Goal: Transaction & Acquisition: Book appointment/travel/reservation

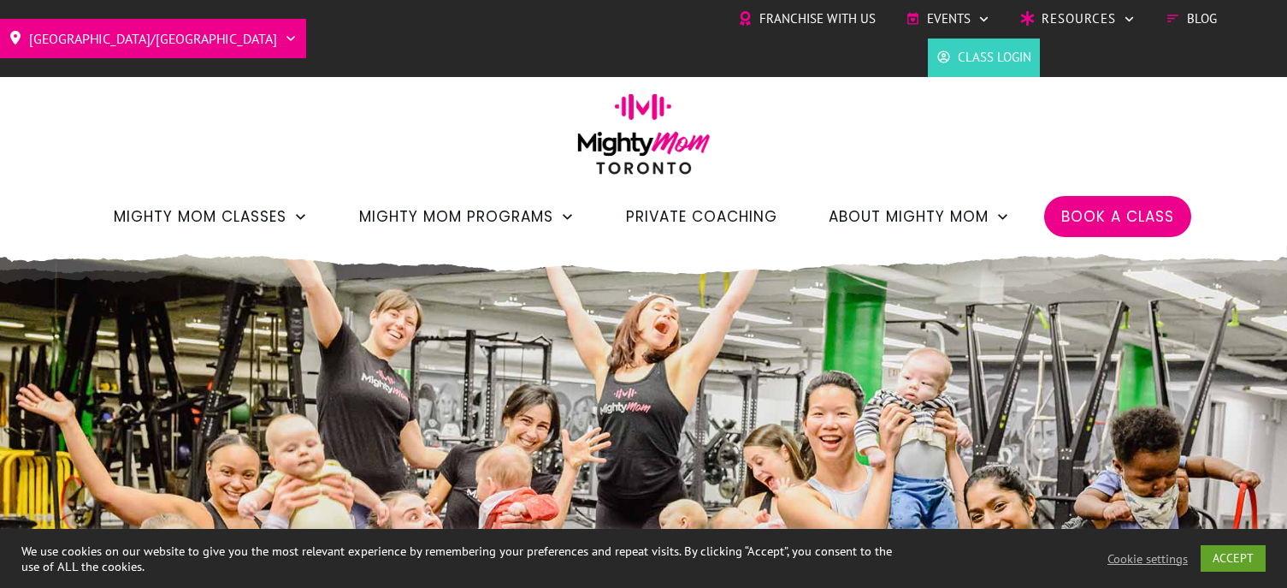
click at [1144, 202] on span "Book a Class" at bounding box center [1117, 216] width 113 height 29
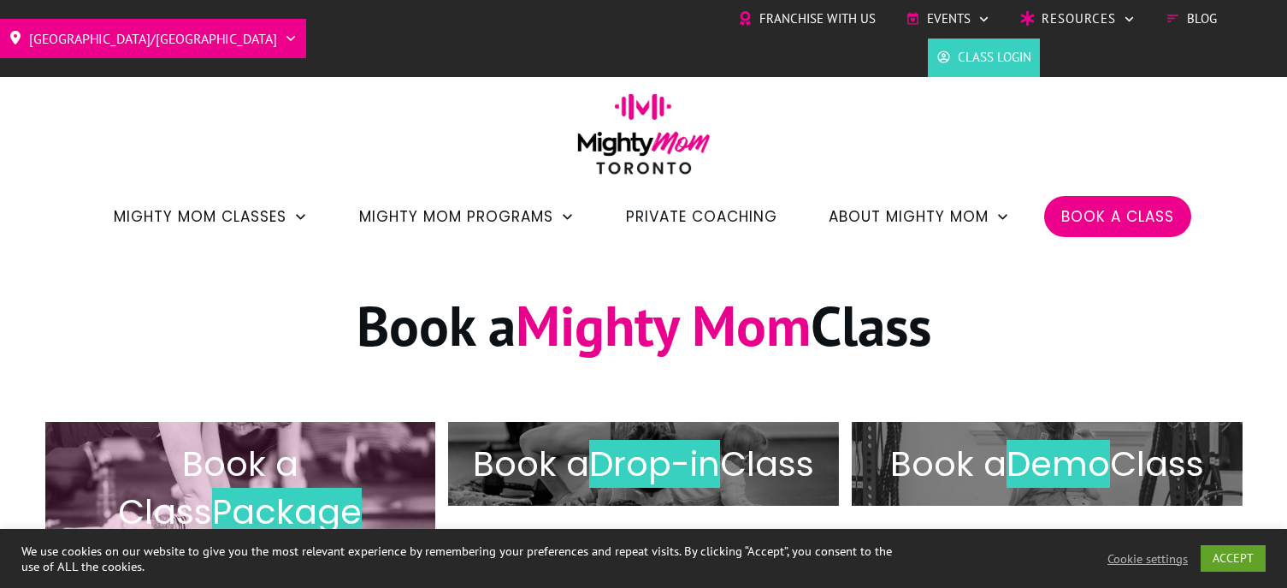
click at [294, 488] on span "Package" at bounding box center [287, 512] width 150 height 48
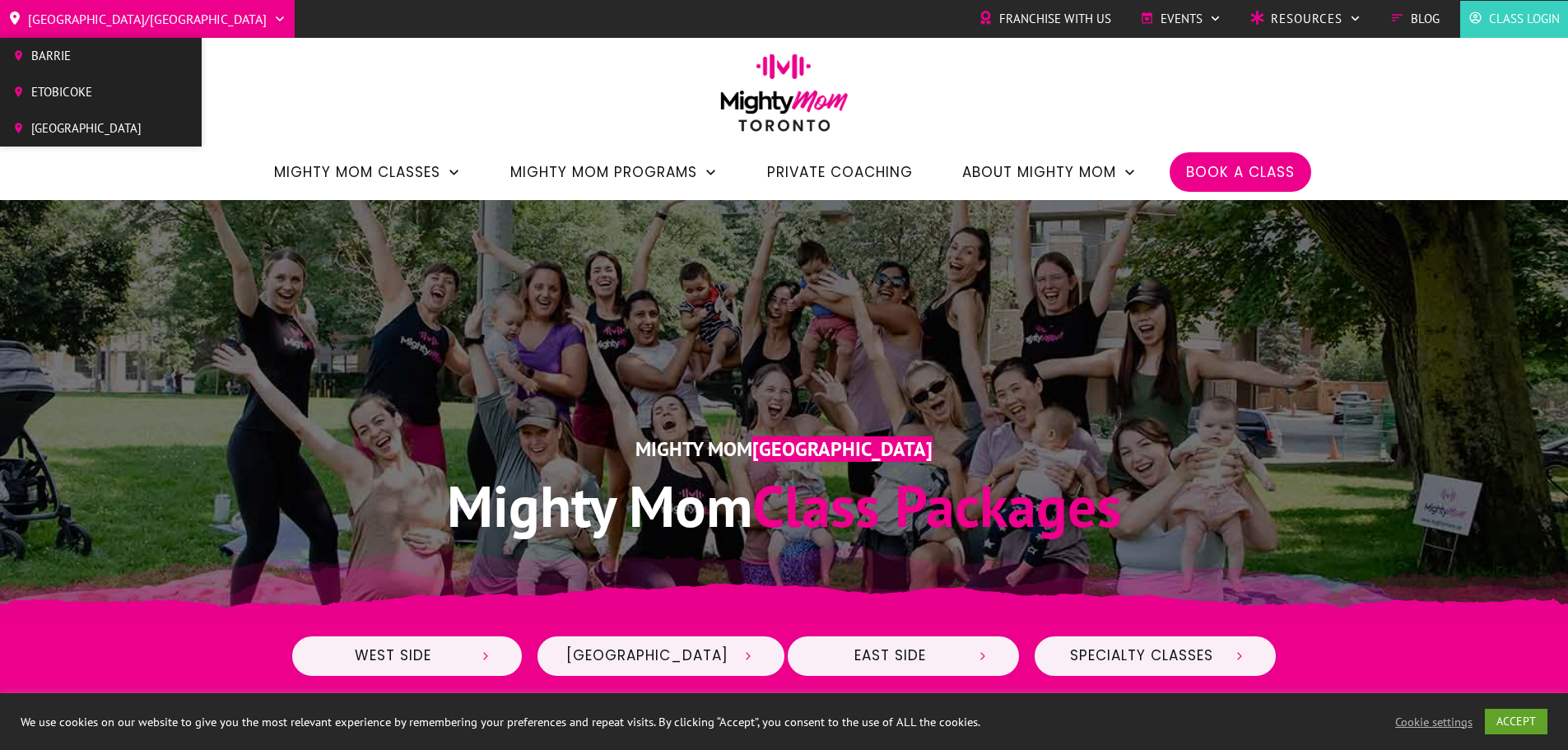
click at [92, 129] on span "[GEOGRAPHIC_DATA]" at bounding box center [87, 129] width 111 height 25
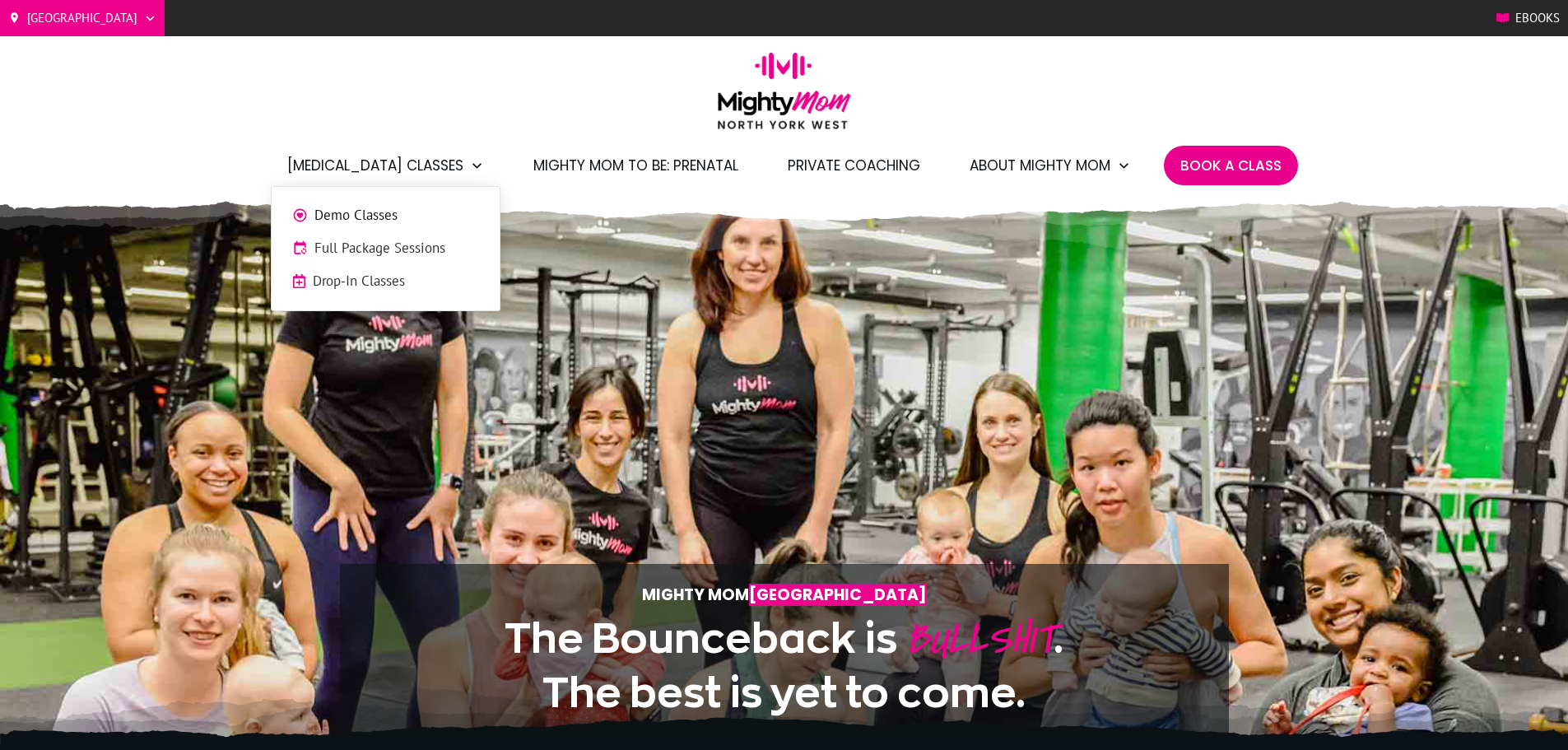
click at [390, 243] on span "Full Package Sessions" at bounding box center [397, 248] width 165 height 21
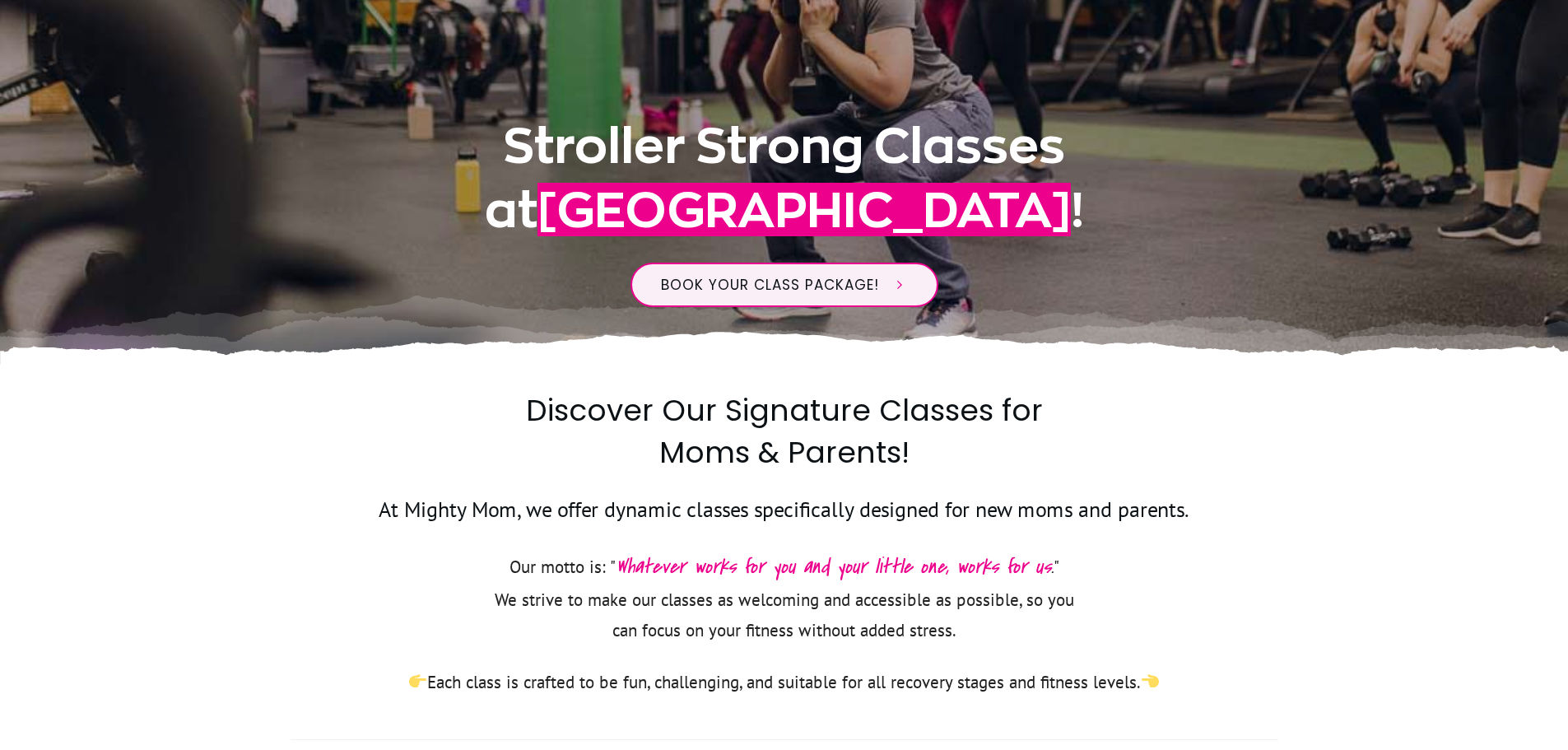
scroll to position [412, 0]
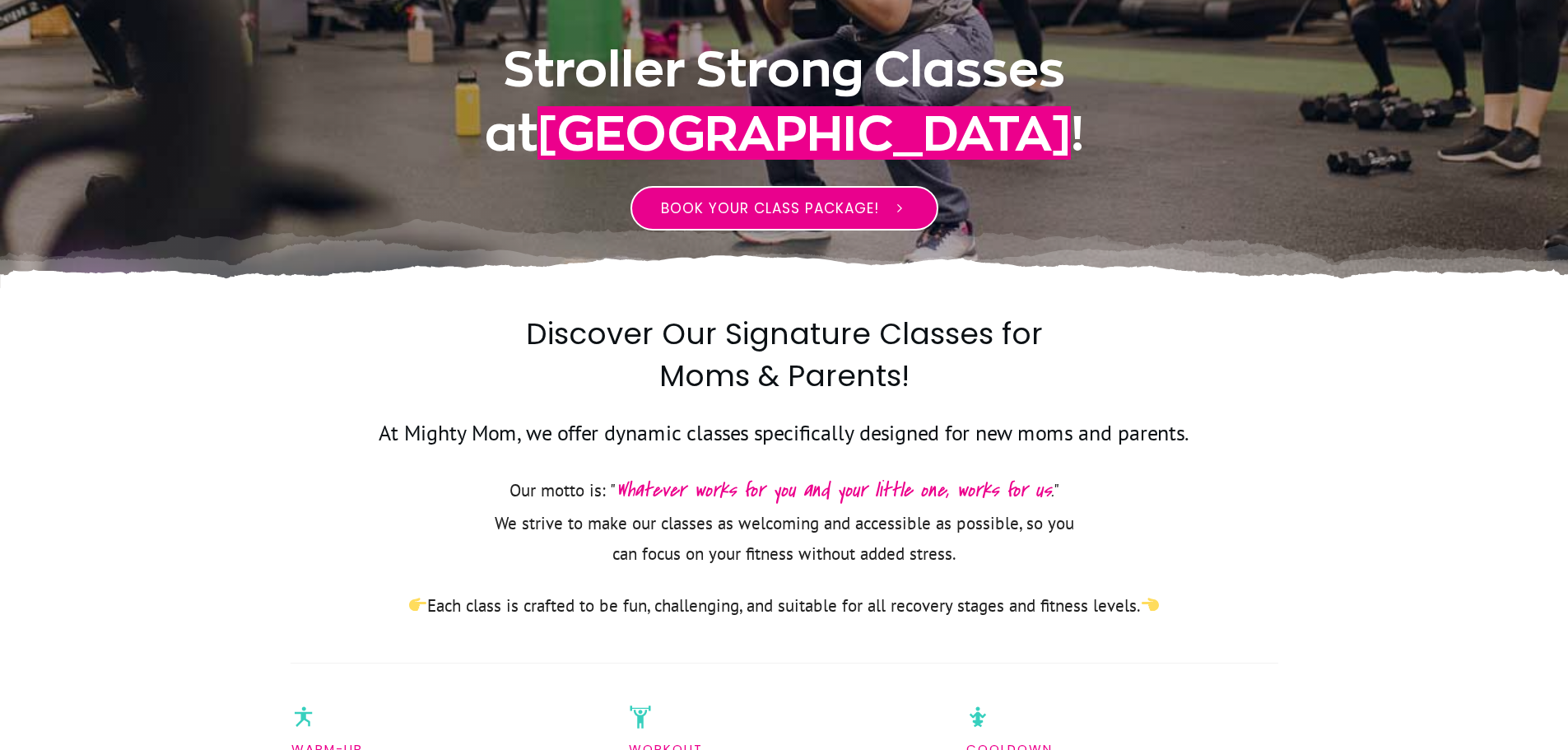
click at [815, 214] on span "BOOK YOUR CLASS PACKAGE!" at bounding box center [770, 208] width 218 height 20
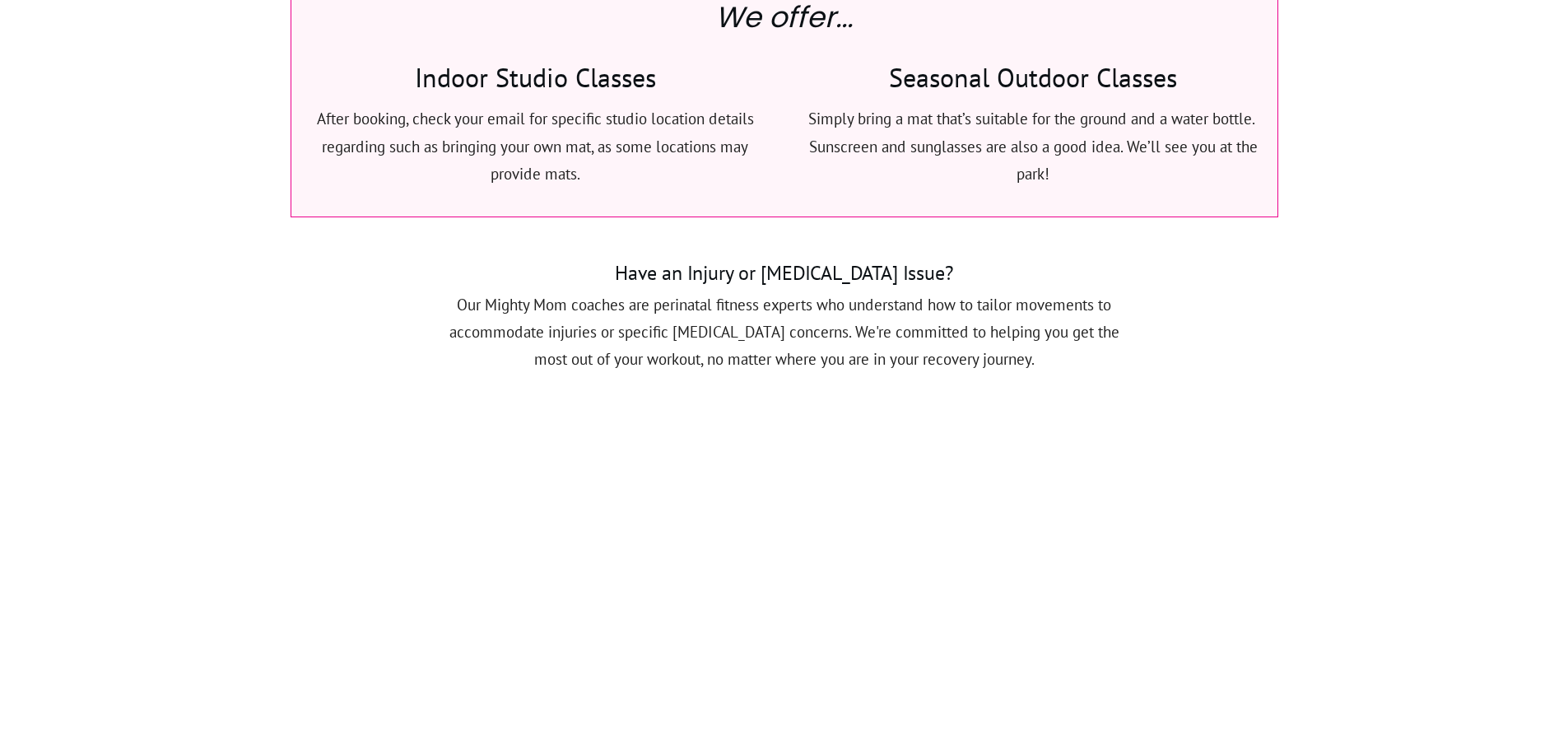
scroll to position [1817, 0]
